Goal: Check status: Check status

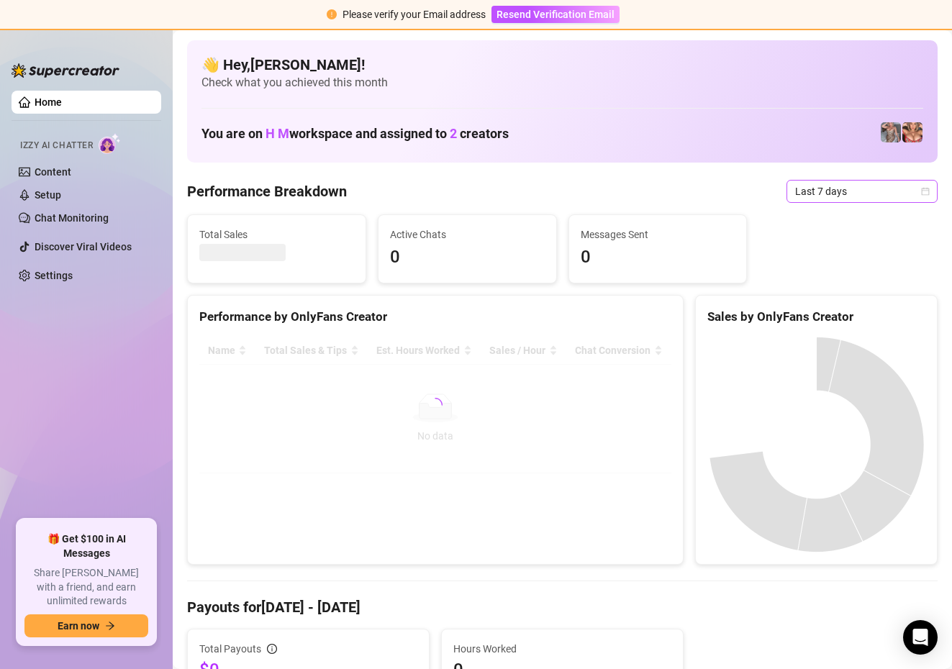
click at [924, 185] on span "Last 7 days" at bounding box center [862, 192] width 134 height 22
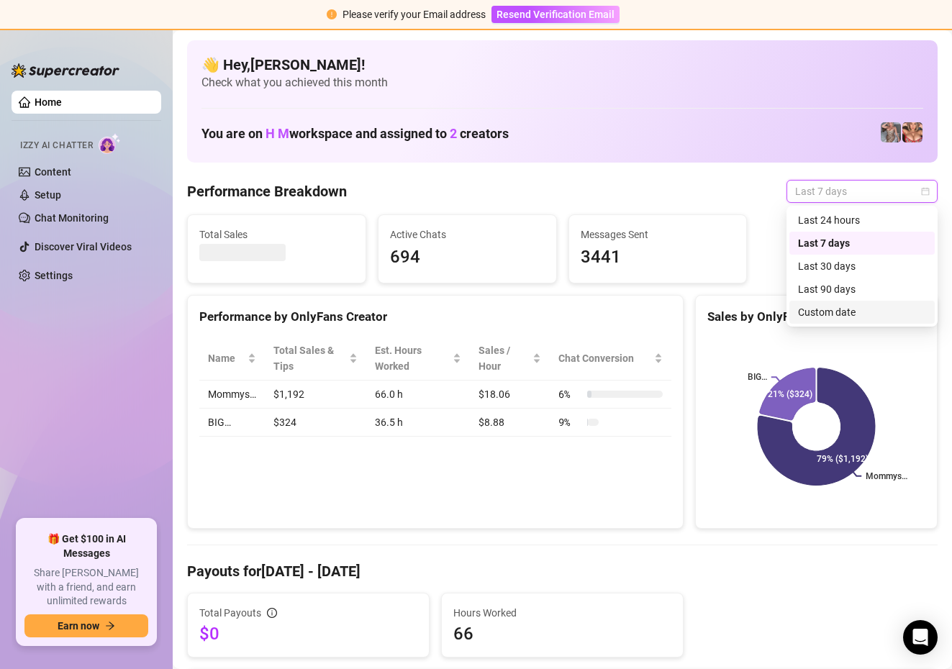
click at [828, 311] on div "Custom date" at bounding box center [862, 312] width 128 height 16
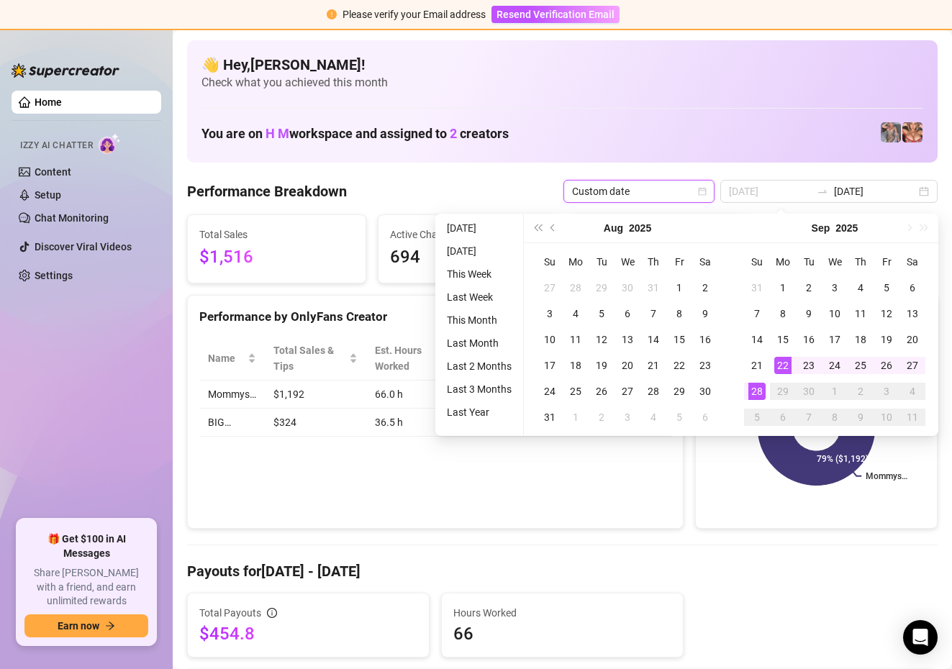
type input "[DATE]"
click at [755, 390] on div "28" at bounding box center [756, 391] width 17 height 17
type input "[DATE]"
